Goal: Task Accomplishment & Management: Manage account settings

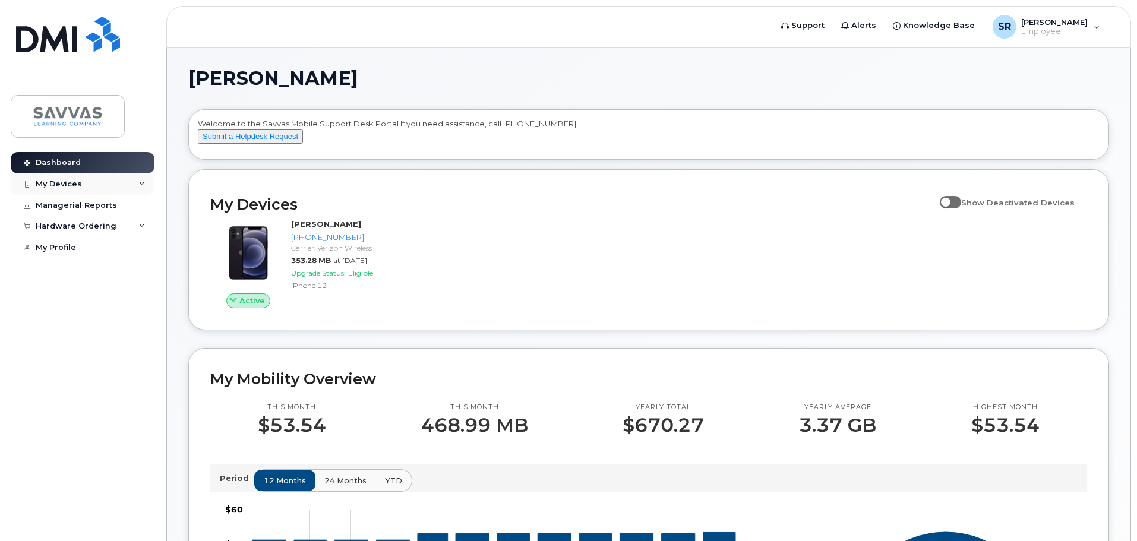
click at [67, 188] on div "My Devices" at bounding box center [59, 184] width 46 height 10
click at [65, 296] on div "Hardware Ordering" at bounding box center [76, 291] width 81 height 10
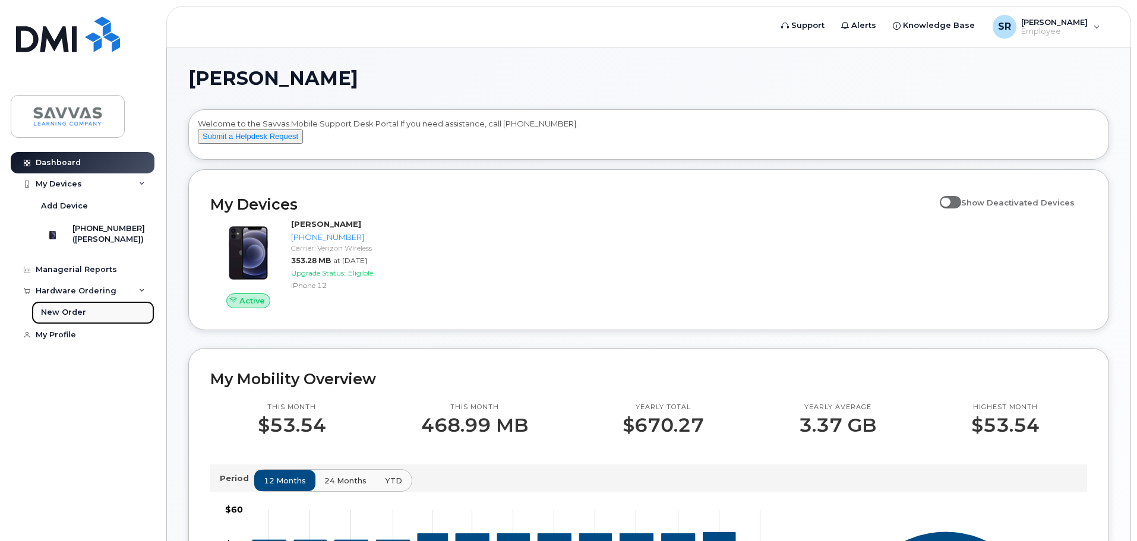
click at [62, 318] on div "New Order" at bounding box center [63, 312] width 45 height 11
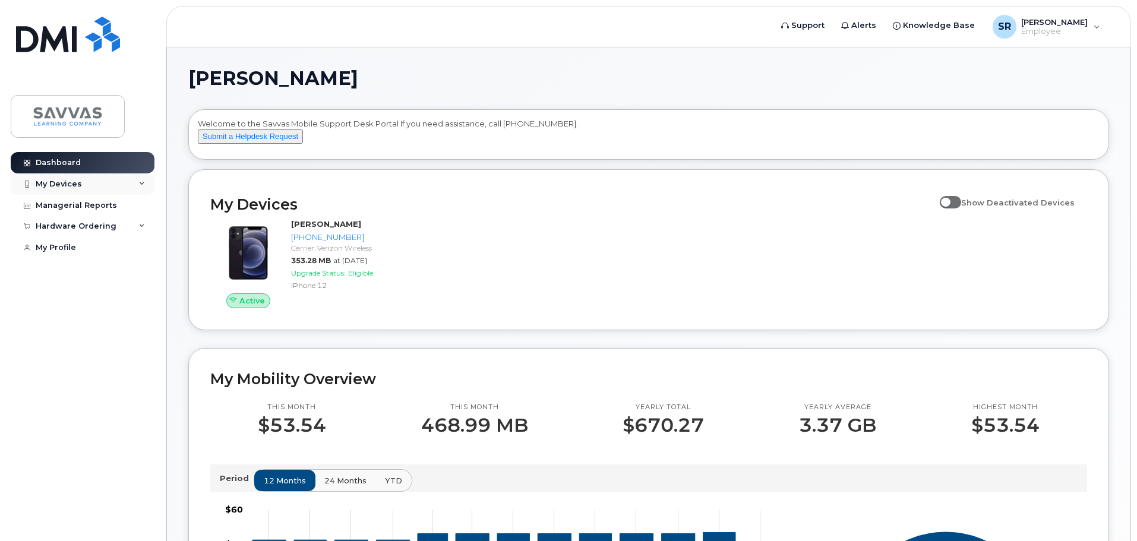
click at [59, 180] on div "My Devices" at bounding box center [59, 184] width 46 height 10
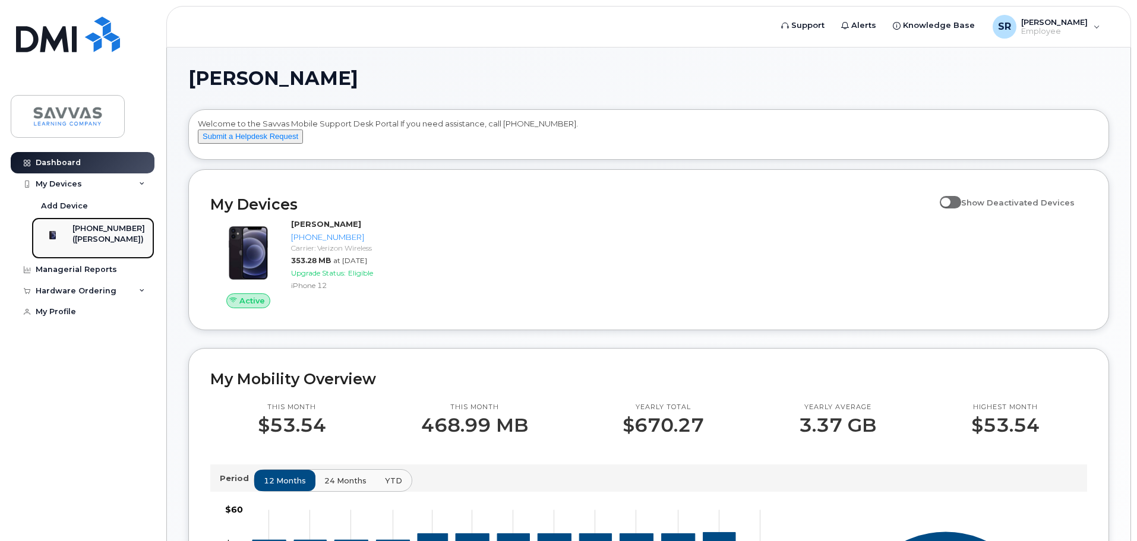
click at [68, 241] on div at bounding box center [52, 235] width 31 height 24
